Goal: Information Seeking & Learning: Check status

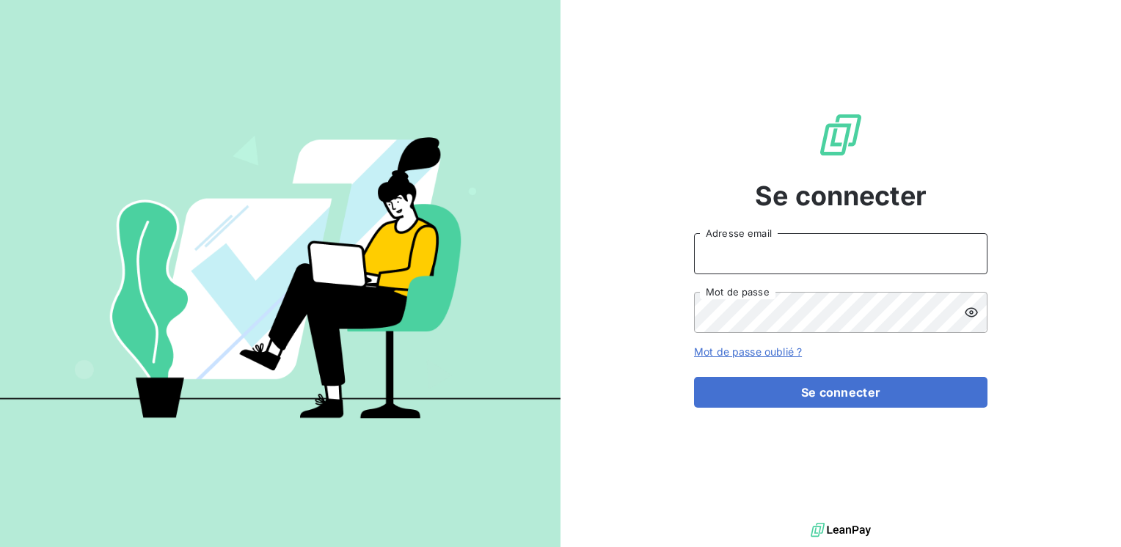
click at [786, 243] on input "Adresse email" at bounding box center [840, 253] width 293 height 41
type input "[EMAIL_ADDRESS][DOMAIN_NAME]"
click at [967, 313] on icon at bounding box center [971, 312] width 15 height 15
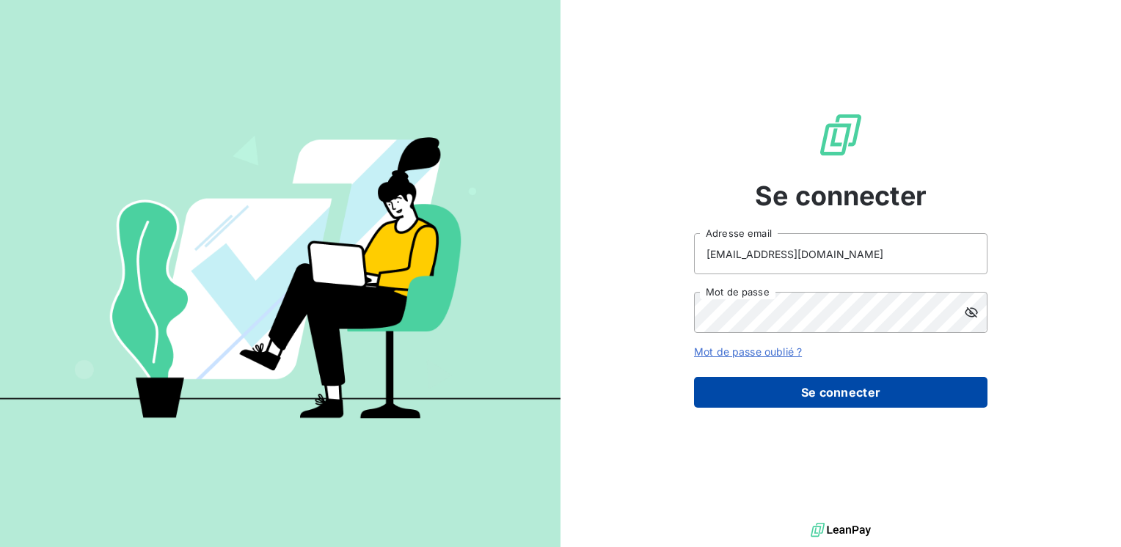
click at [876, 402] on button "Se connecter" at bounding box center [840, 392] width 293 height 31
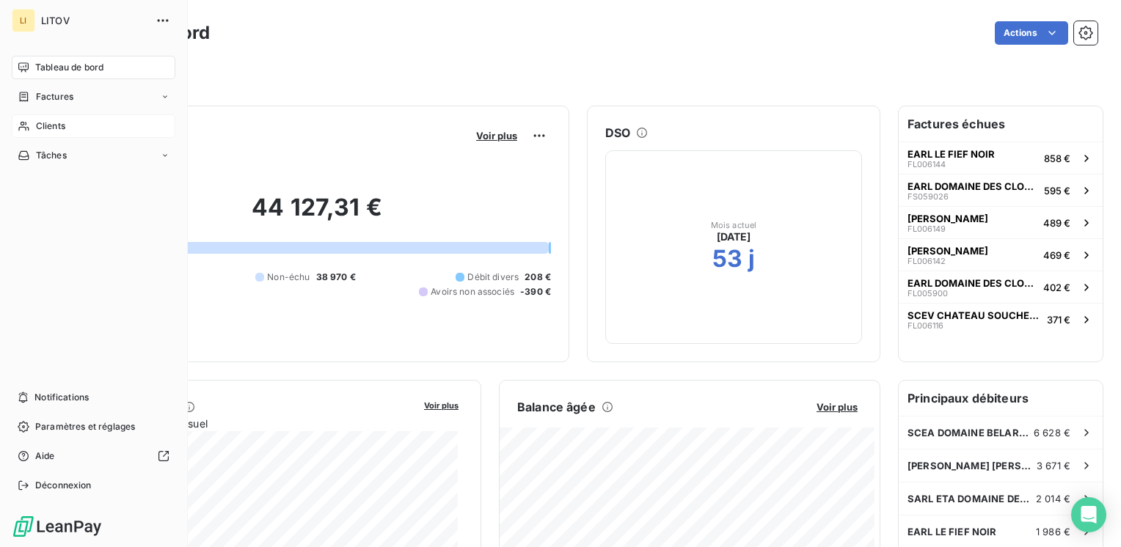
click at [28, 126] on icon at bounding box center [24, 126] width 12 height 12
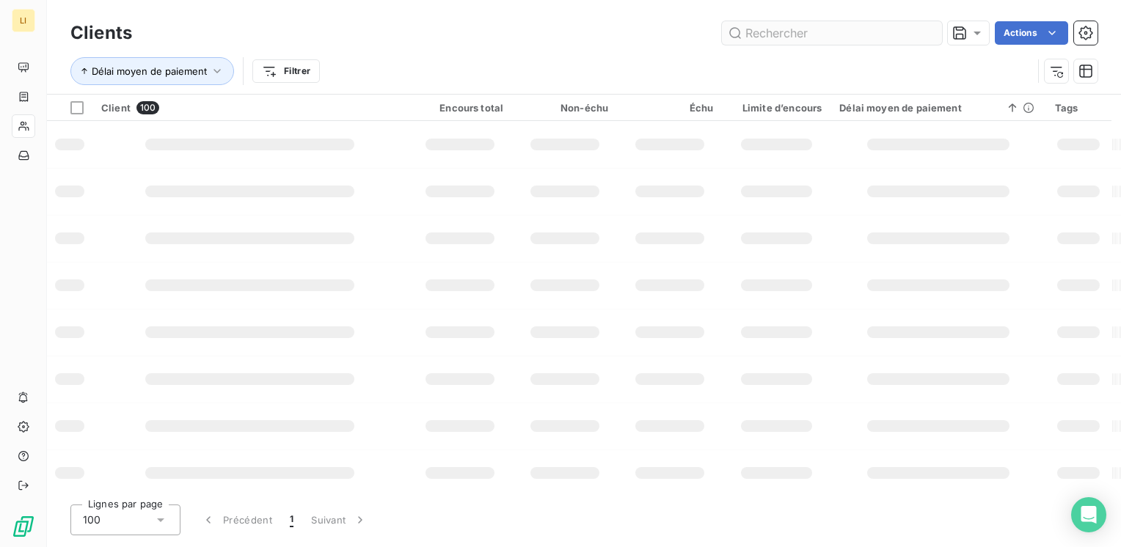
click at [788, 31] on input "text" at bounding box center [832, 32] width 220 height 23
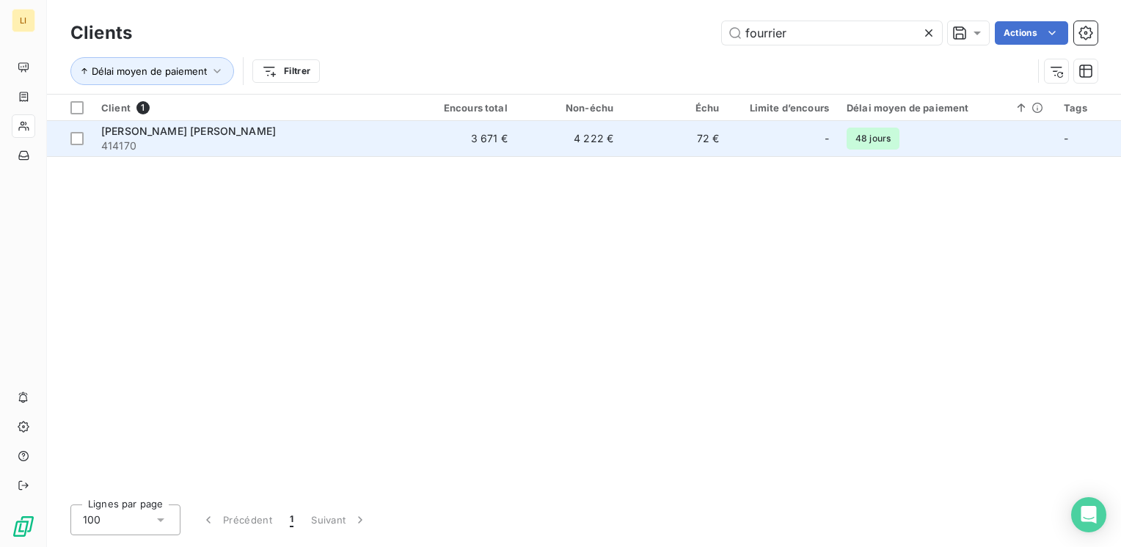
type input "fourrier"
click at [663, 144] on td "72 €" at bounding box center [675, 138] width 106 height 35
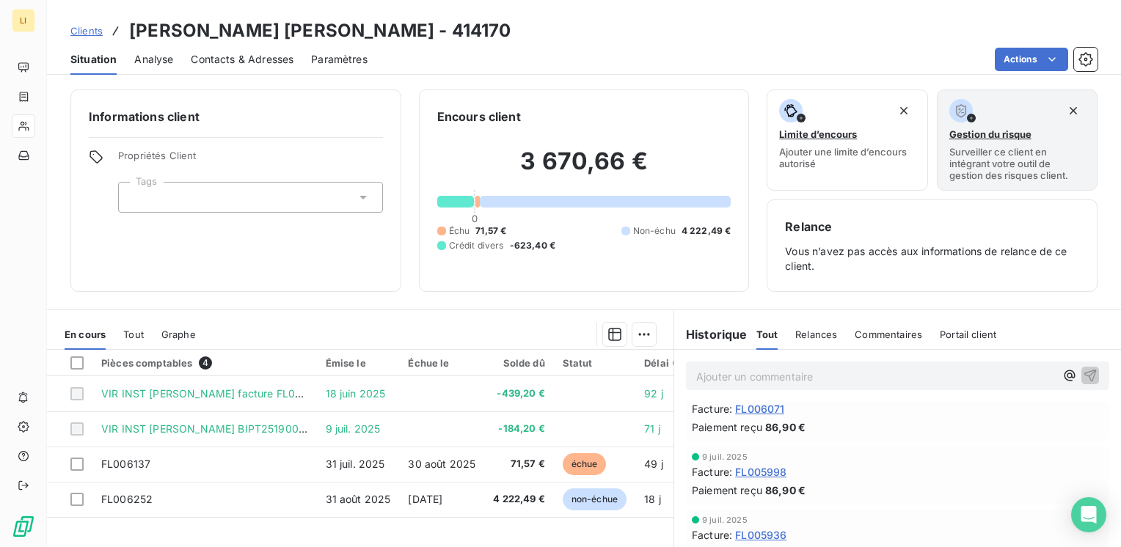
scroll to position [147, 0]
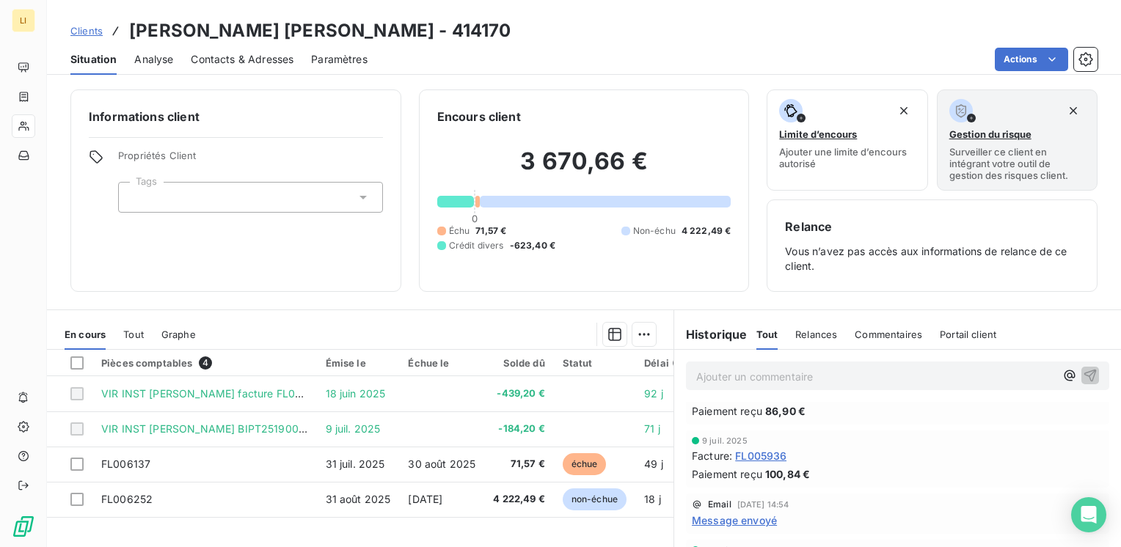
click at [141, 329] on span "Tout" at bounding box center [133, 335] width 21 height 12
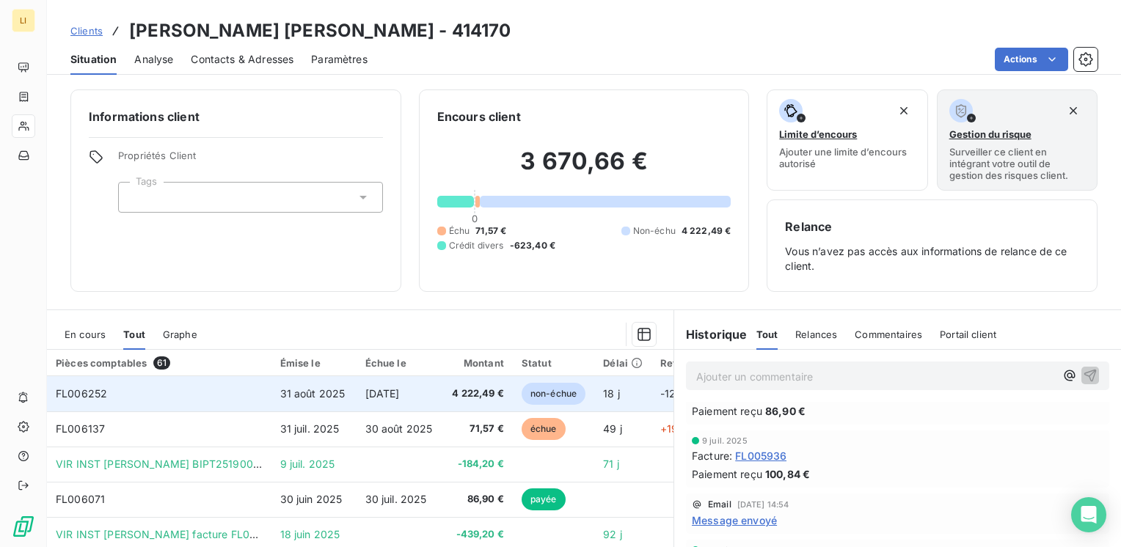
click at [400, 392] on span "[DATE]" at bounding box center [382, 393] width 34 height 12
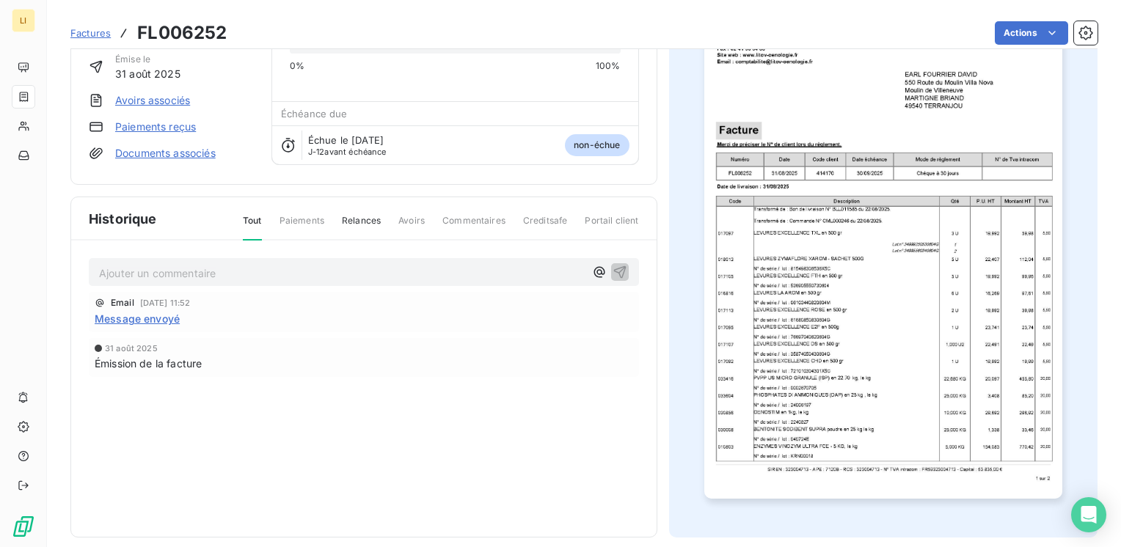
scroll to position [115, 0]
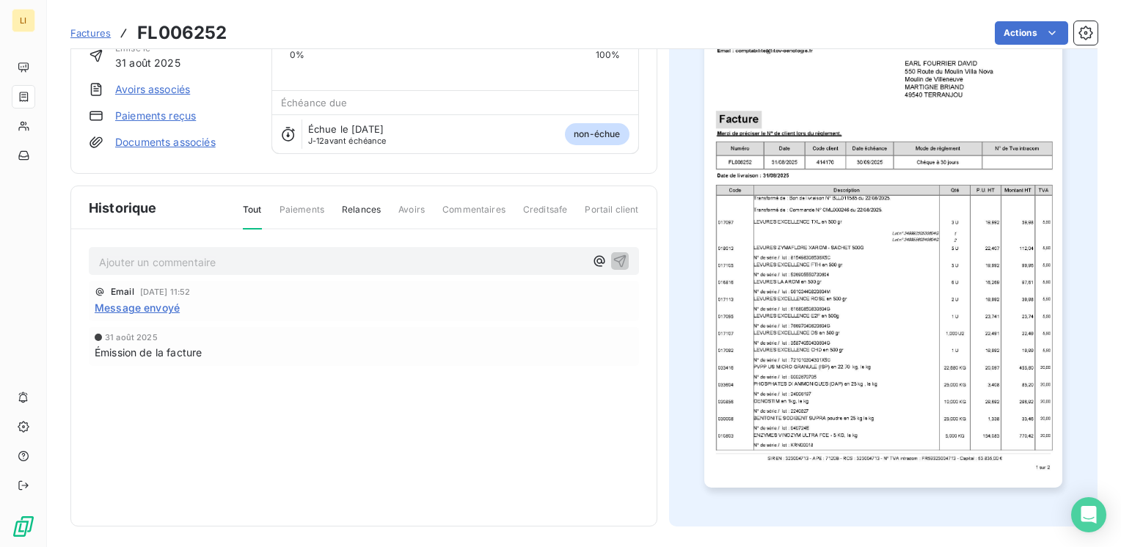
click at [822, 301] on img "button" at bounding box center [883, 235] width 358 height 506
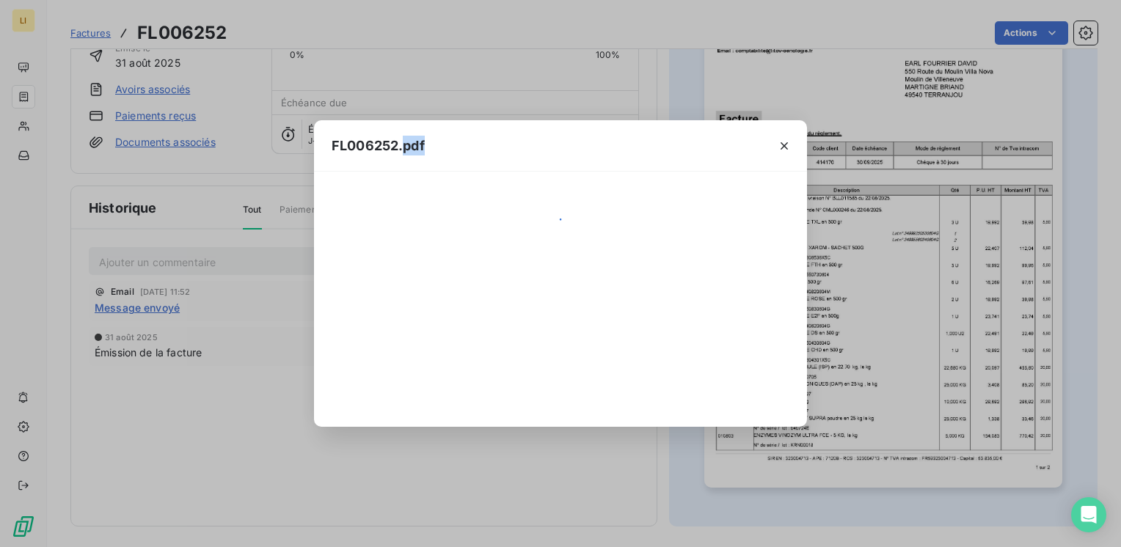
click at [822, 301] on div "FL006252.pdf" at bounding box center [560, 273] width 1121 height 547
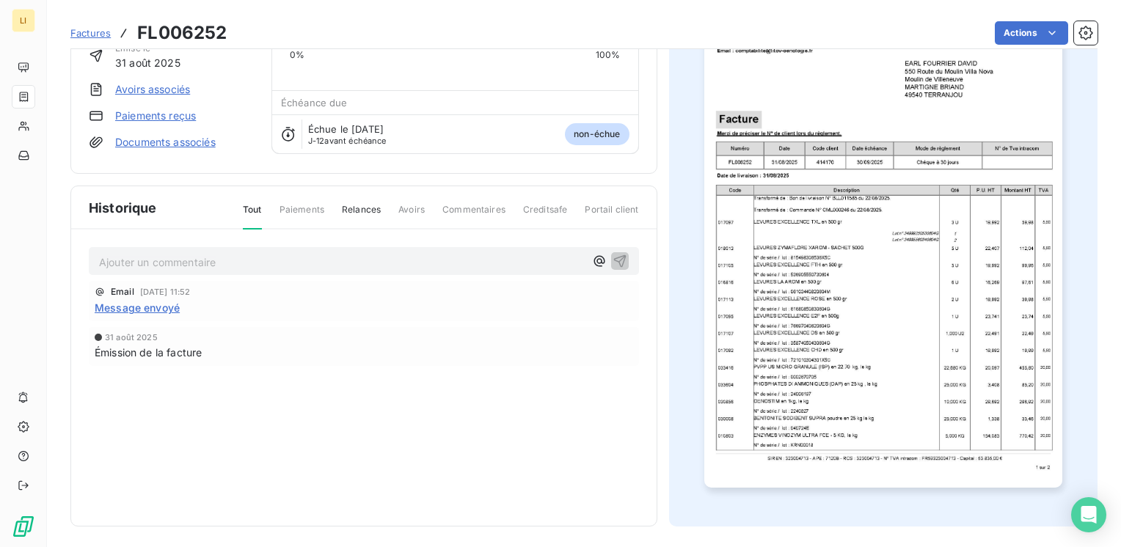
click at [822, 301] on img "button" at bounding box center [883, 235] width 358 height 506
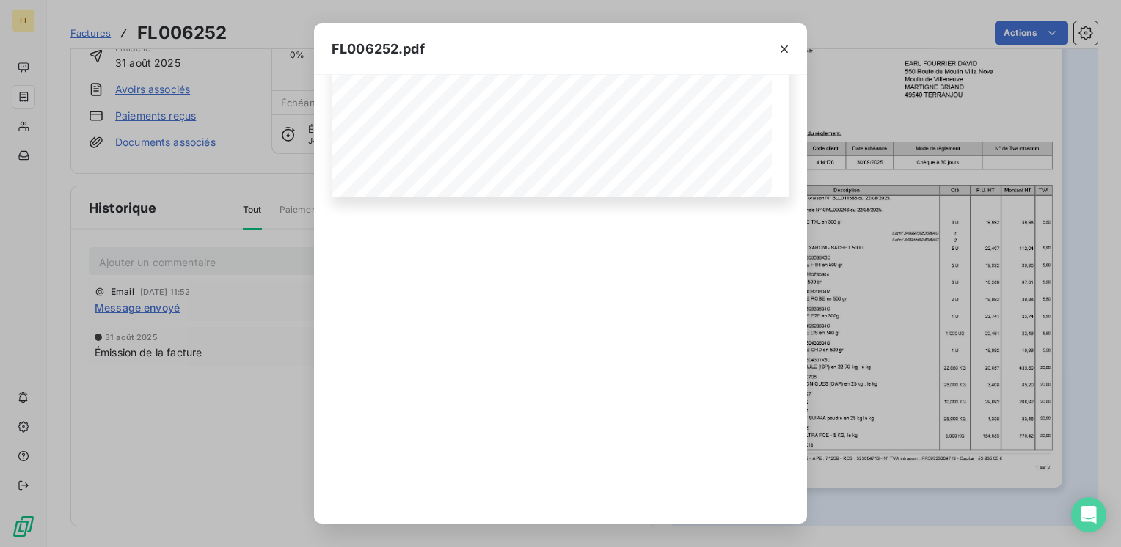
scroll to position [326, 0]
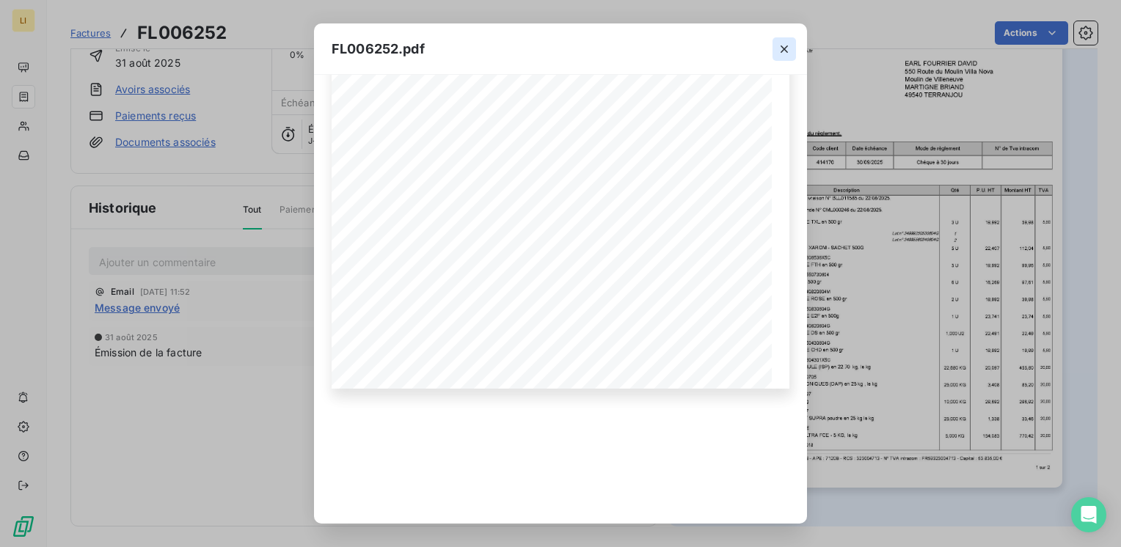
click at [789, 43] on icon "button" at bounding box center [784, 49] width 15 height 15
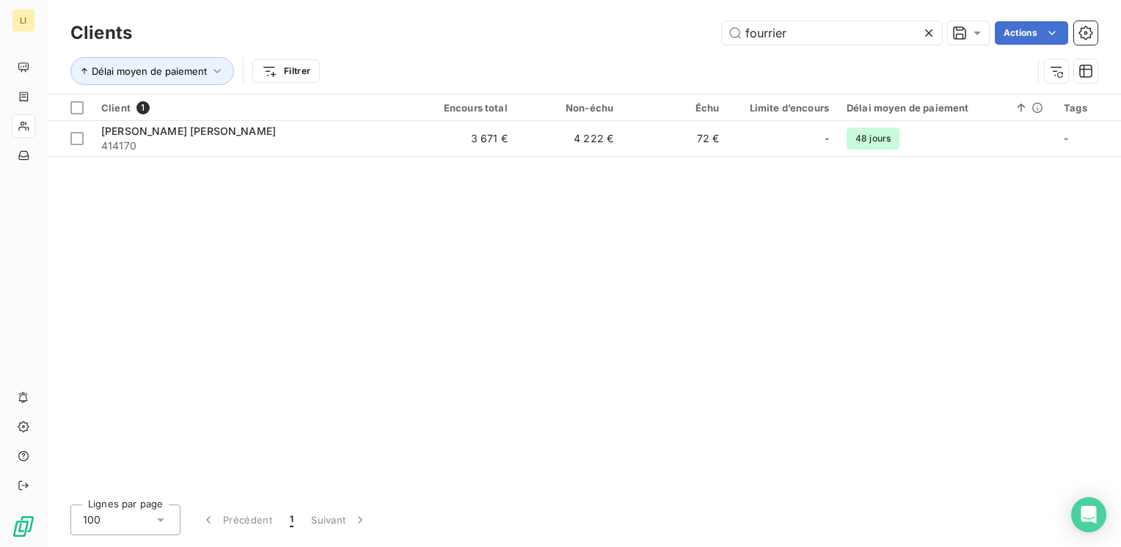
drag, startPoint x: 801, startPoint y: 29, endPoint x: 671, endPoint y: 34, distance: 129.9
click at [671, 33] on div "fourrier Actions" at bounding box center [624, 32] width 948 height 23
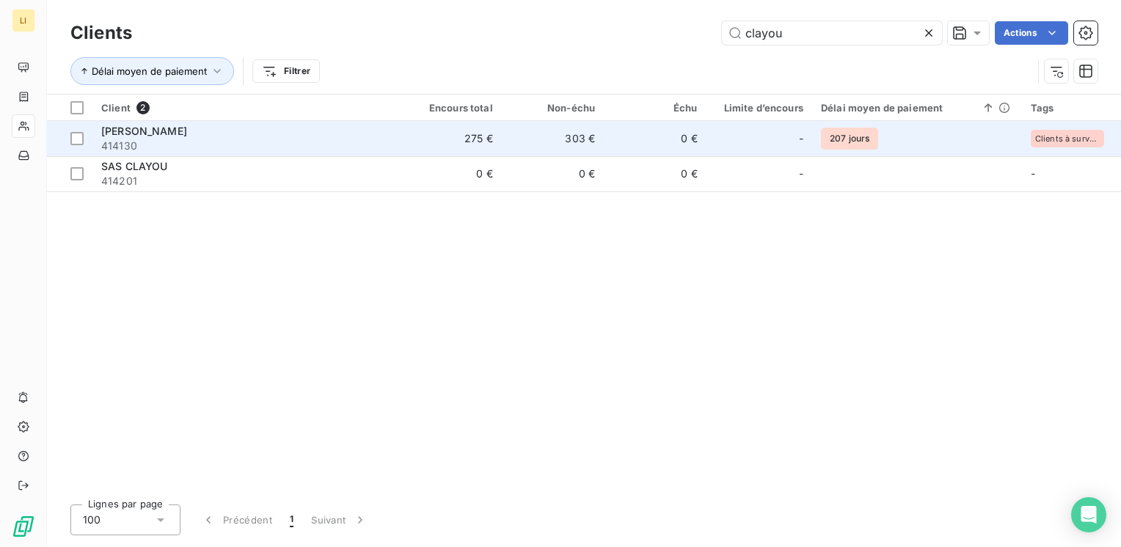
type input "clayou"
click at [317, 143] on span "414130" at bounding box center [245, 146] width 289 height 15
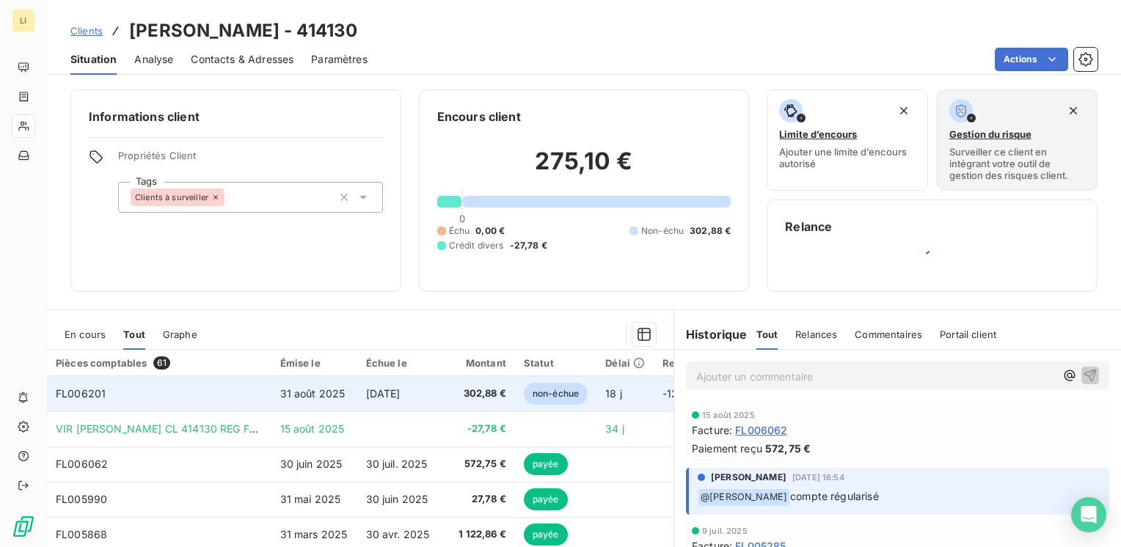
click at [354, 400] on td "31 août 2025" at bounding box center [314, 393] width 86 height 35
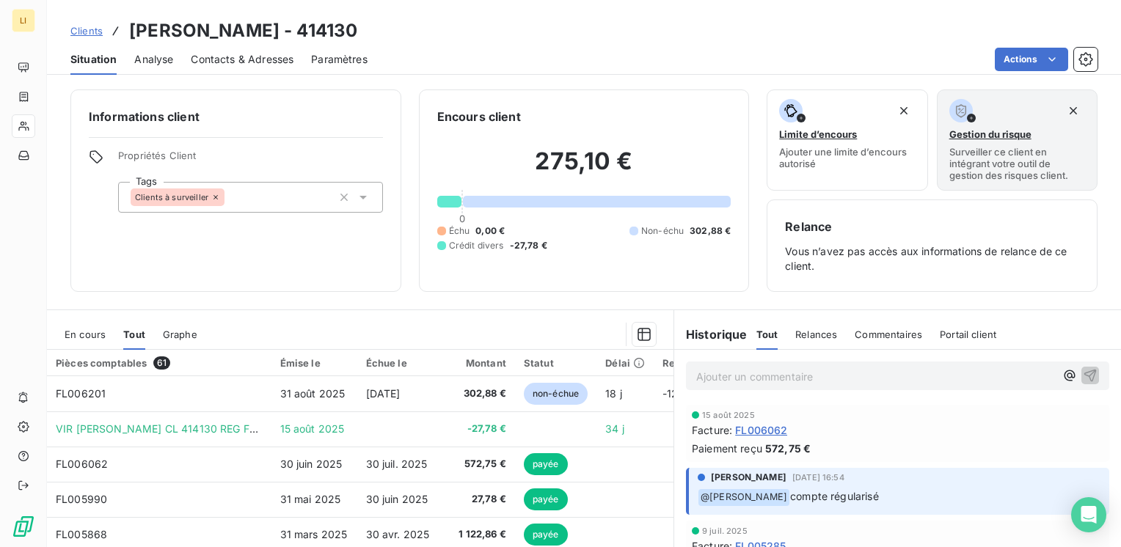
click at [761, 373] on p "Ajouter un commentaire ﻿" at bounding box center [875, 376] width 359 height 18
click at [1062, 374] on icon "button" at bounding box center [1069, 375] width 15 height 15
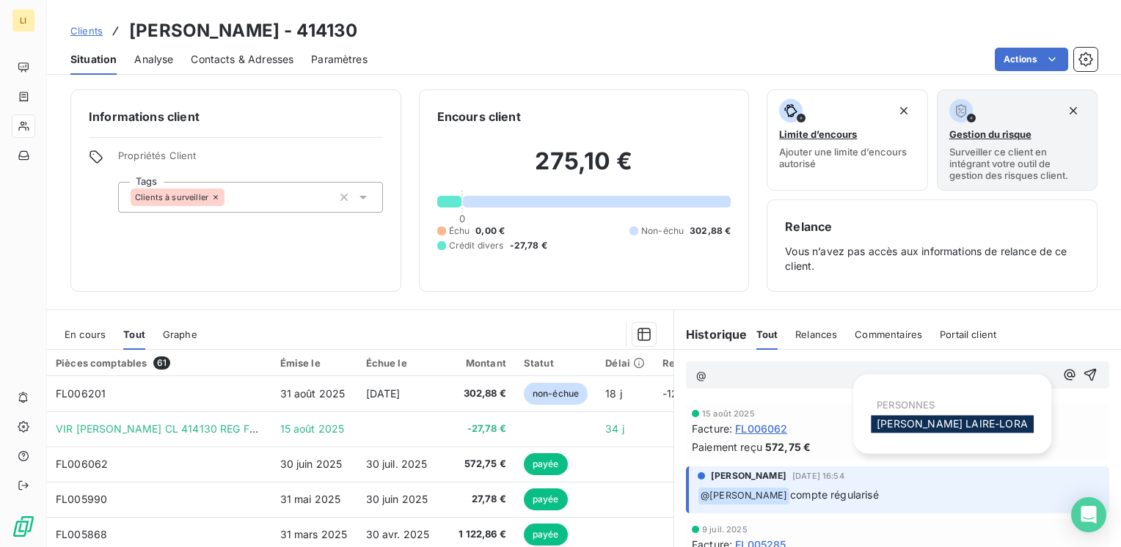
click at [928, 428] on span "[PERSON_NAME]" at bounding box center [951, 423] width 151 height 12
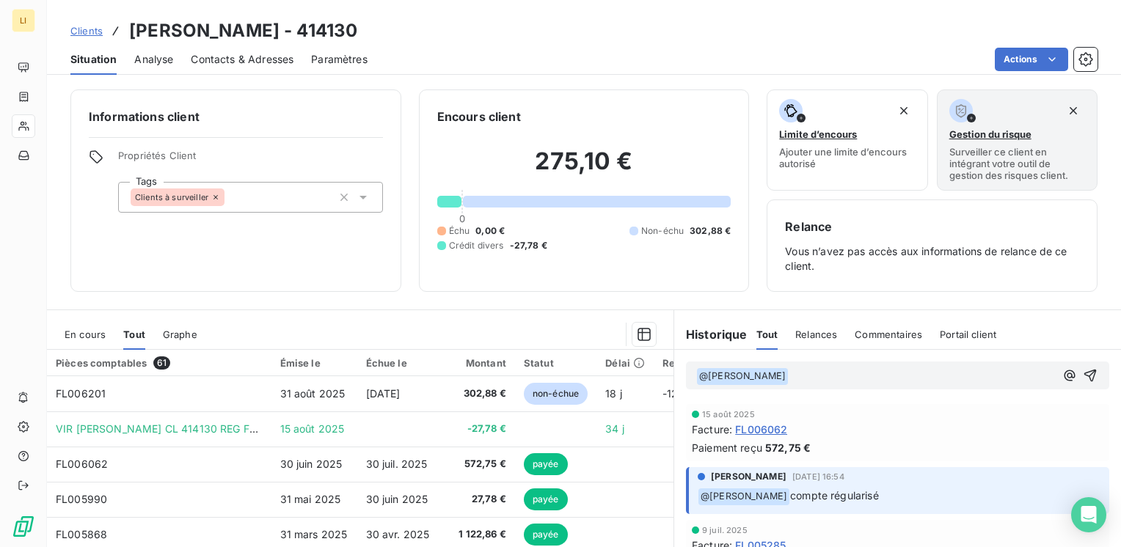
click at [863, 377] on p "﻿ @ [PERSON_NAME] ﻿ ﻿" at bounding box center [875, 376] width 359 height 18
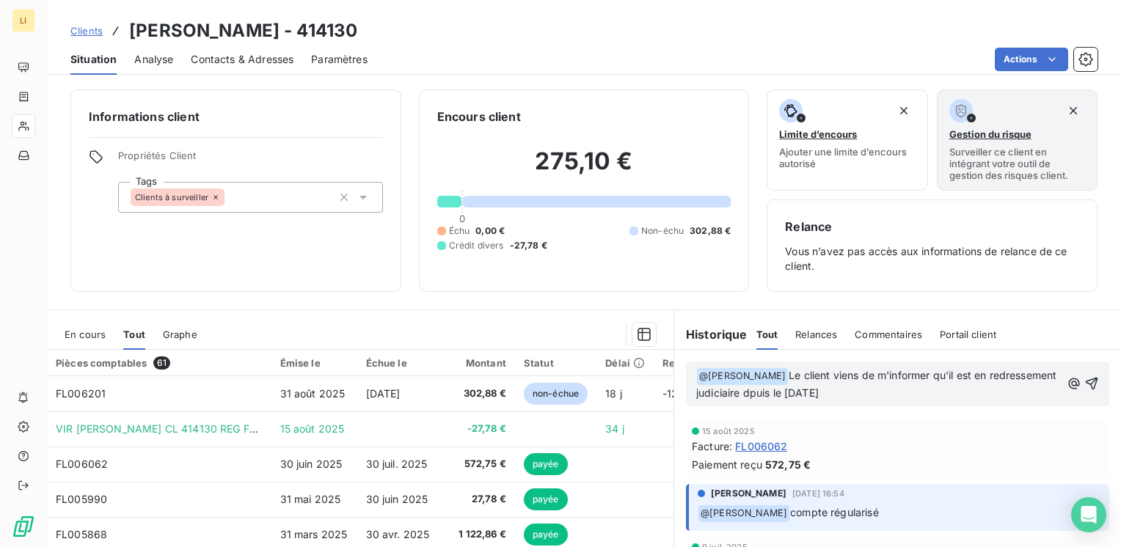
click at [846, 389] on span "Le client viens de m'informer qu'il est en redressement judiciaire dpuis le [DA…" at bounding box center [878, 384] width 364 height 30
click at [842, 392] on span "Le client viens de m'informer qu'il est en redressement judiciaire dpuis le09/0…" at bounding box center [878, 384] width 364 height 30
click at [849, 392] on span "Le client viens de m'informer qu'il est en redressement judiciaire dpuis le09/0…" at bounding box center [878, 384] width 364 height 30
click at [814, 393] on span "Le client viens de m'informer qu'il est en redressement judiciaire dpuis le [DA…" at bounding box center [878, 384] width 364 height 30
click at [903, 394] on p "﻿ @ [PERSON_NAME] ﻿ Le client viens de m'informer qu'il est en redressement jud…" at bounding box center [878, 384] width 365 height 34
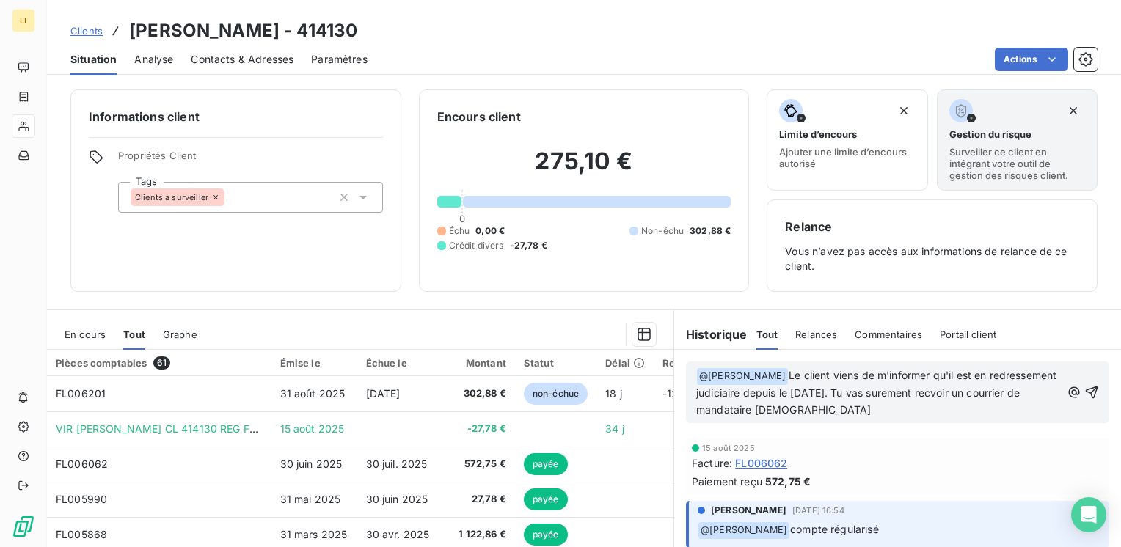
drag, startPoint x: 1011, startPoint y: 392, endPoint x: 975, endPoint y: 420, distance: 46.5
click at [955, 442] on div "[DATE] Facture : FL006062 Paiement reçu 572,75 €" at bounding box center [897, 466] width 423 height 57
click at [1009, 392] on span "Le client viens de m'informer qu'il est en redressement judiciaire depuis le [D…" at bounding box center [878, 392] width 364 height 47
drag, startPoint x: 829, startPoint y: 409, endPoint x: 769, endPoint y: 288, distance: 135.1
click at [769, 288] on div "Relance Vous n’avez pas accès aux informations de relance de ce client." at bounding box center [931, 246] width 331 height 92
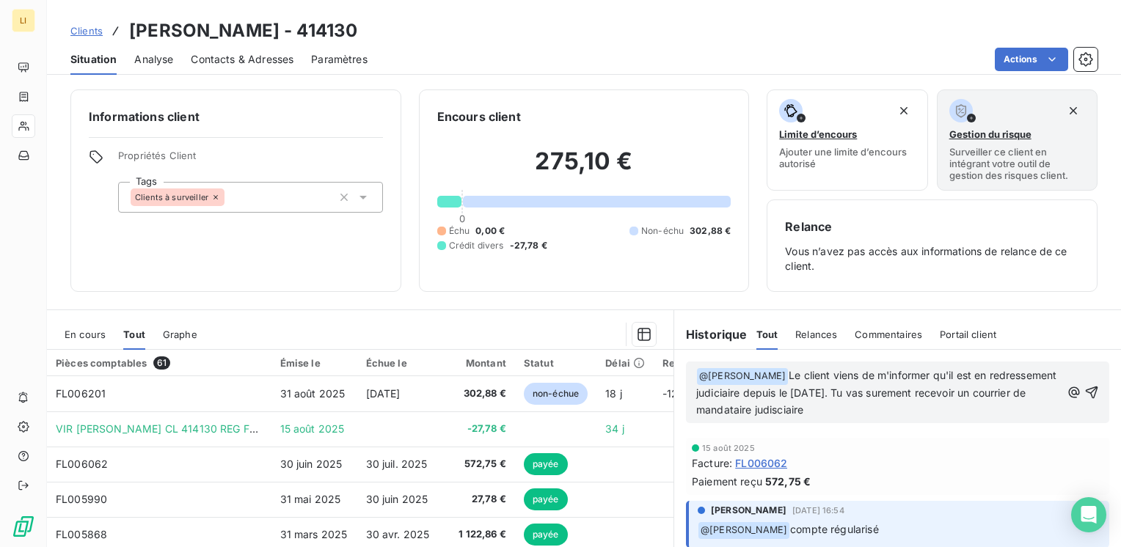
click at [848, 409] on span "Le client viens de m'informer qu'il est en redressement judiciaire depuis le [D…" at bounding box center [878, 392] width 364 height 47
click at [852, 407] on span "Le client viens de m'informer qu'il est en redressement judiciaire depuis le [D…" at bounding box center [878, 392] width 364 height 47
drag, startPoint x: 924, startPoint y: 389, endPoint x: 921, endPoint y: 402, distance: 13.5
click at [924, 393] on span "Le client viens de m'informer qu'il est en redressement judiciaire depuis le [D…" at bounding box center [878, 392] width 364 height 47
click at [921, 402] on p "﻿ @ [PERSON_NAME] ﻿ Le client viens de m'informer qu'il est en redressement jud…" at bounding box center [878, 392] width 365 height 51
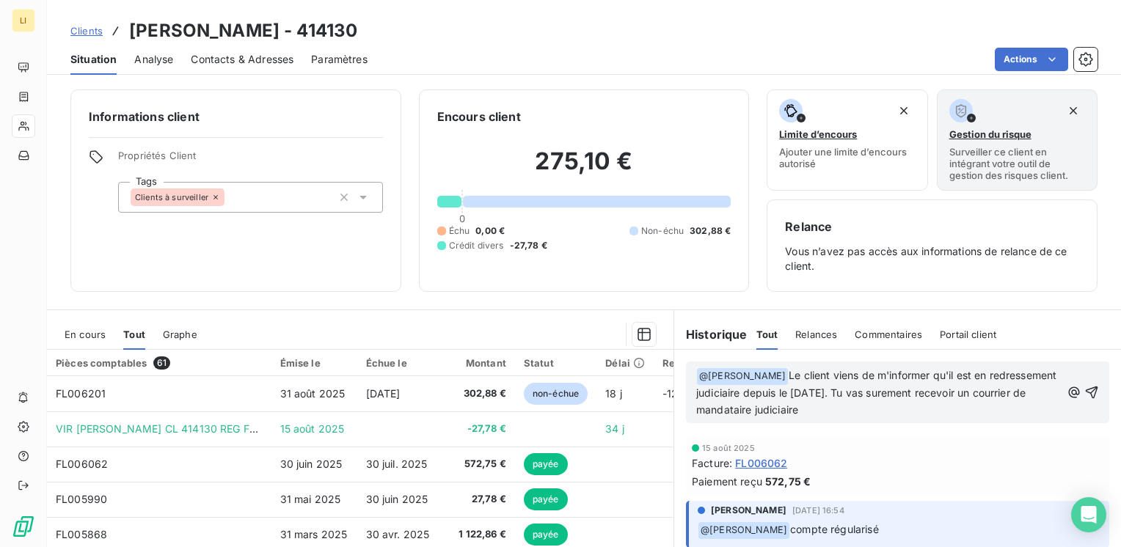
click at [874, 409] on p "﻿ @ [PERSON_NAME] ﻿ Le client viens de m'informer qu'il est en redressement jud…" at bounding box center [878, 392] width 365 height 51
click at [880, 375] on span "Le client viens de m'informer qu'il est en redressement judiciaire depuis le [D…" at bounding box center [878, 392] width 364 height 47
click at [1084, 392] on icon "button" at bounding box center [1091, 392] width 15 height 15
